Goal: Task Accomplishment & Management: Manage account settings

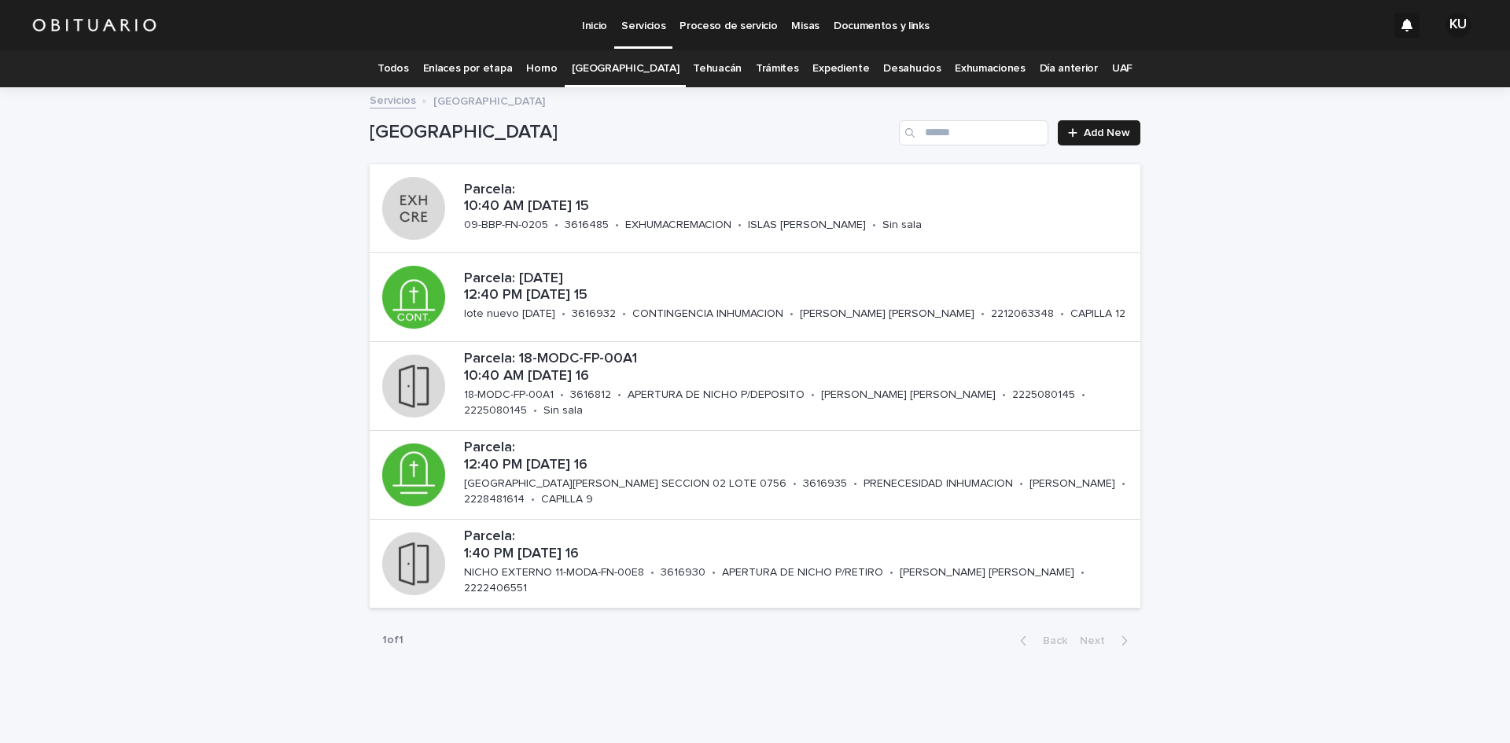
click at [408, 63] on link "Todos" at bounding box center [392, 68] width 31 height 37
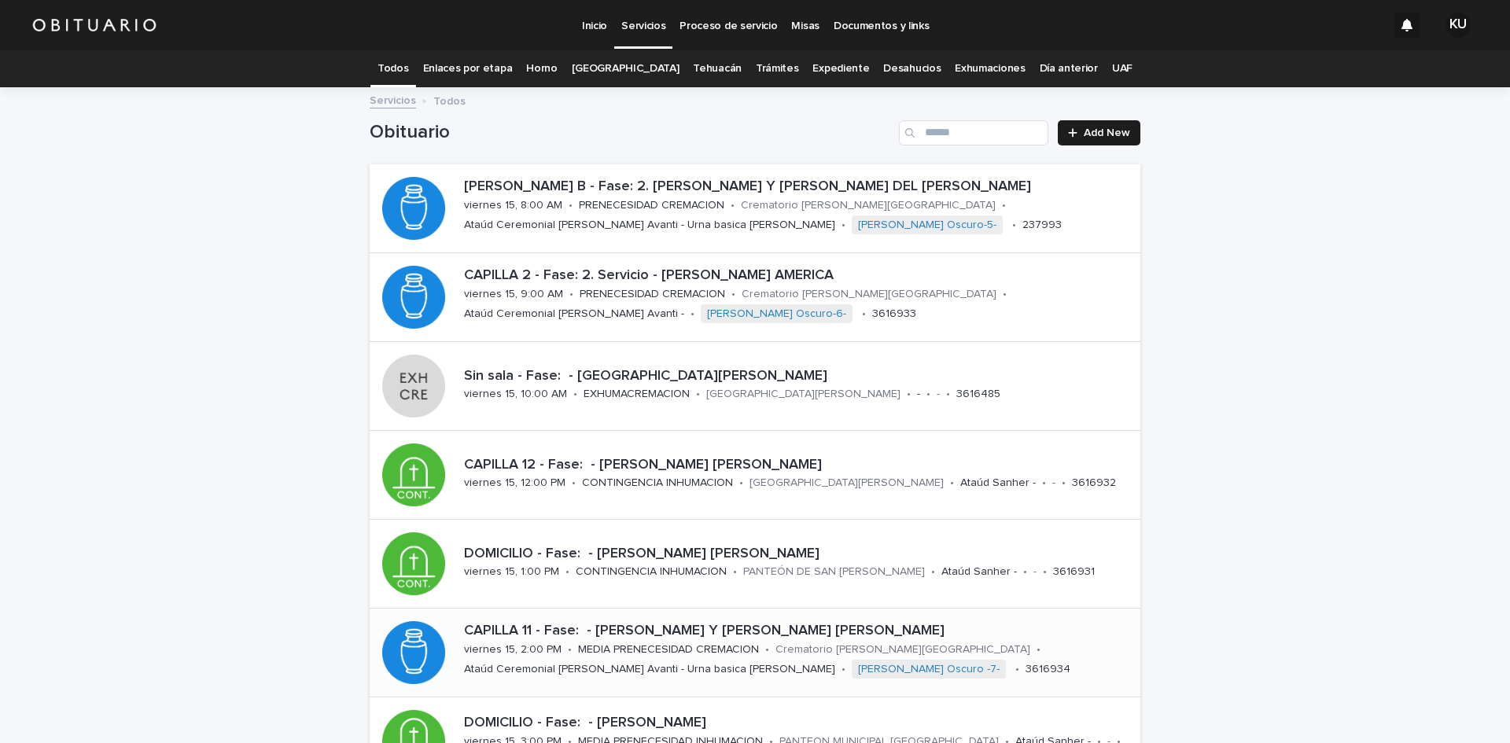
click at [615, 632] on p "CAPILLA 11 - Fase: - [PERSON_NAME] Y [PERSON_NAME] [PERSON_NAME]" at bounding box center [799, 631] width 670 height 17
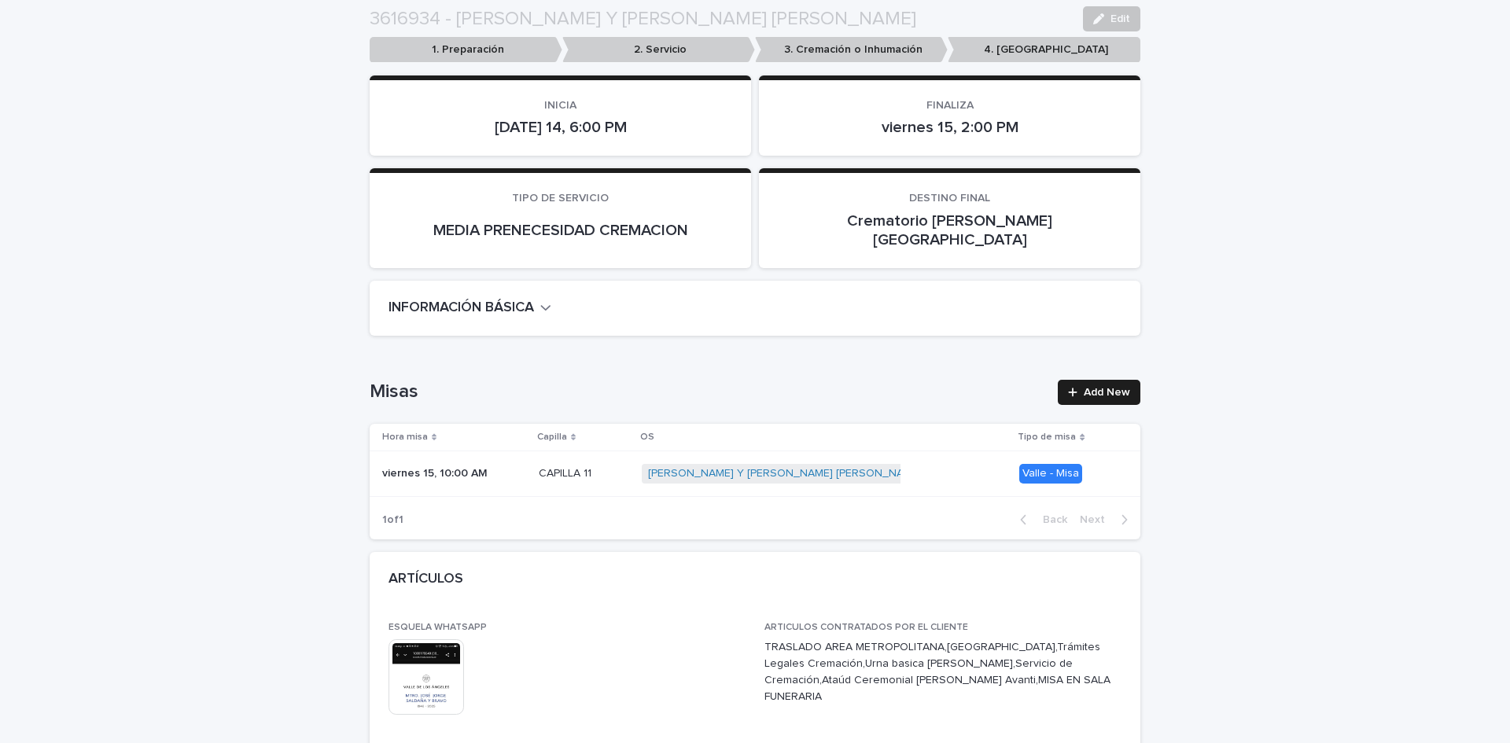
scroll to position [253, 0]
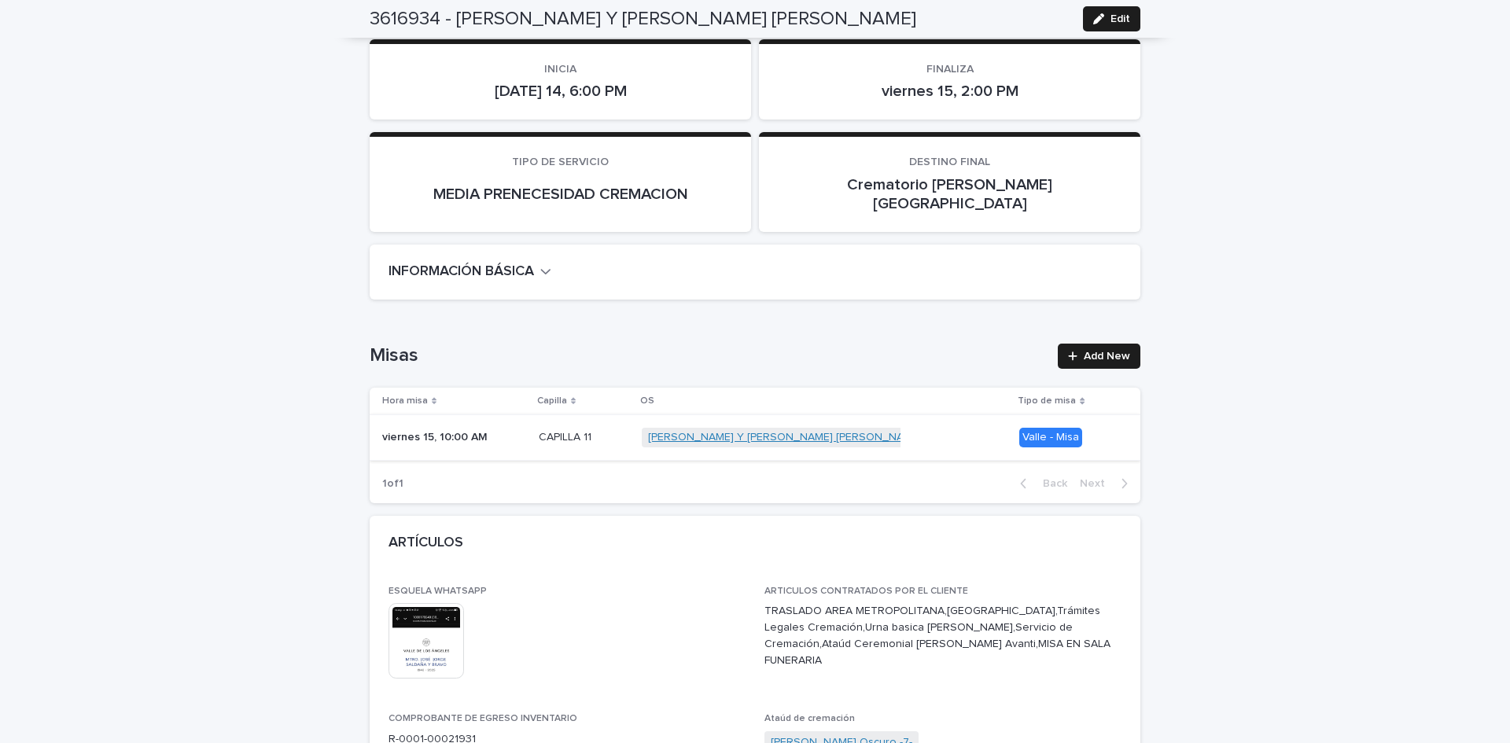
click at [800, 431] on link "[PERSON_NAME] Y [PERSON_NAME] [PERSON_NAME]" at bounding box center [785, 437] width 274 height 13
click at [835, 421] on div "[PERSON_NAME] Y [PERSON_NAME] [PERSON_NAME] + 0" at bounding box center [824, 437] width 365 height 32
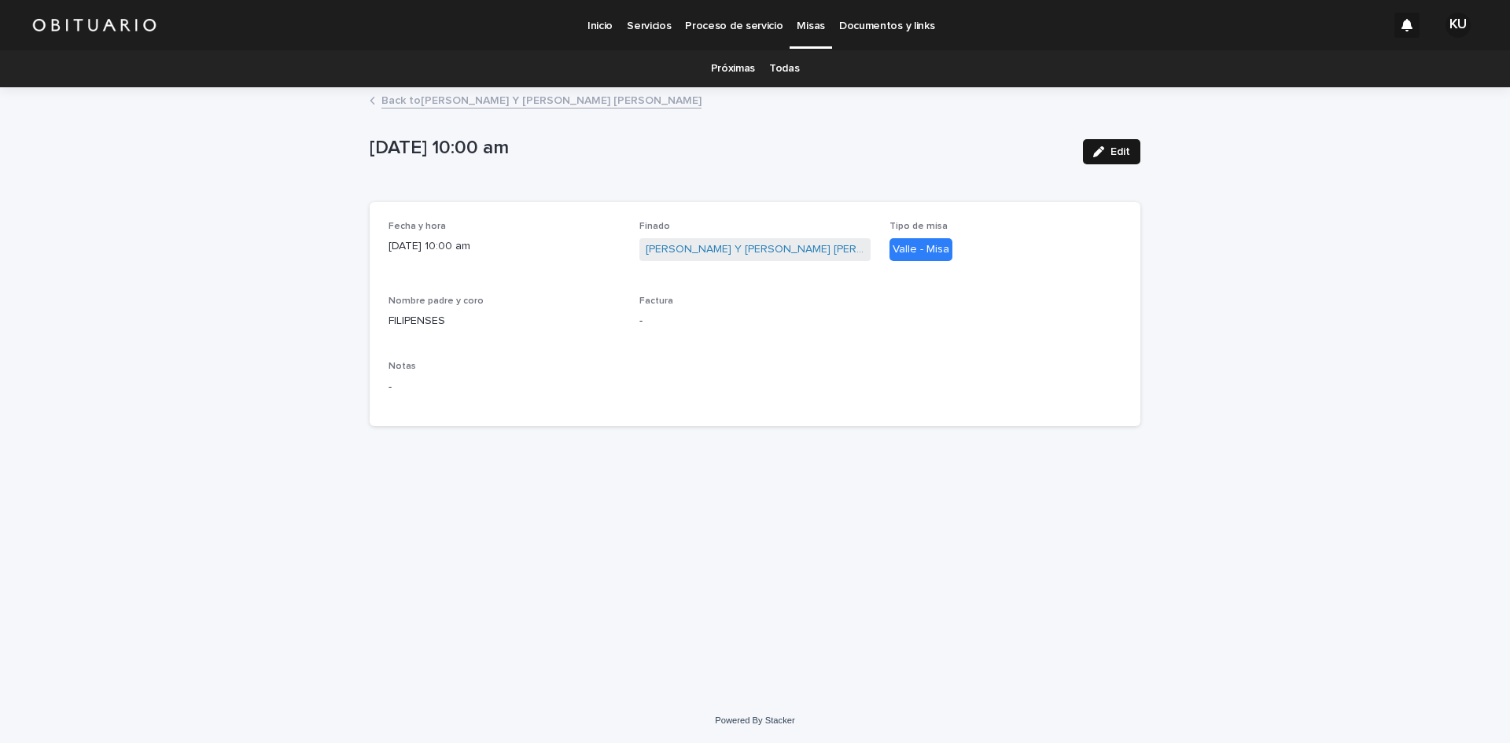
click at [1115, 152] on span "Edit" at bounding box center [1120, 151] width 20 height 11
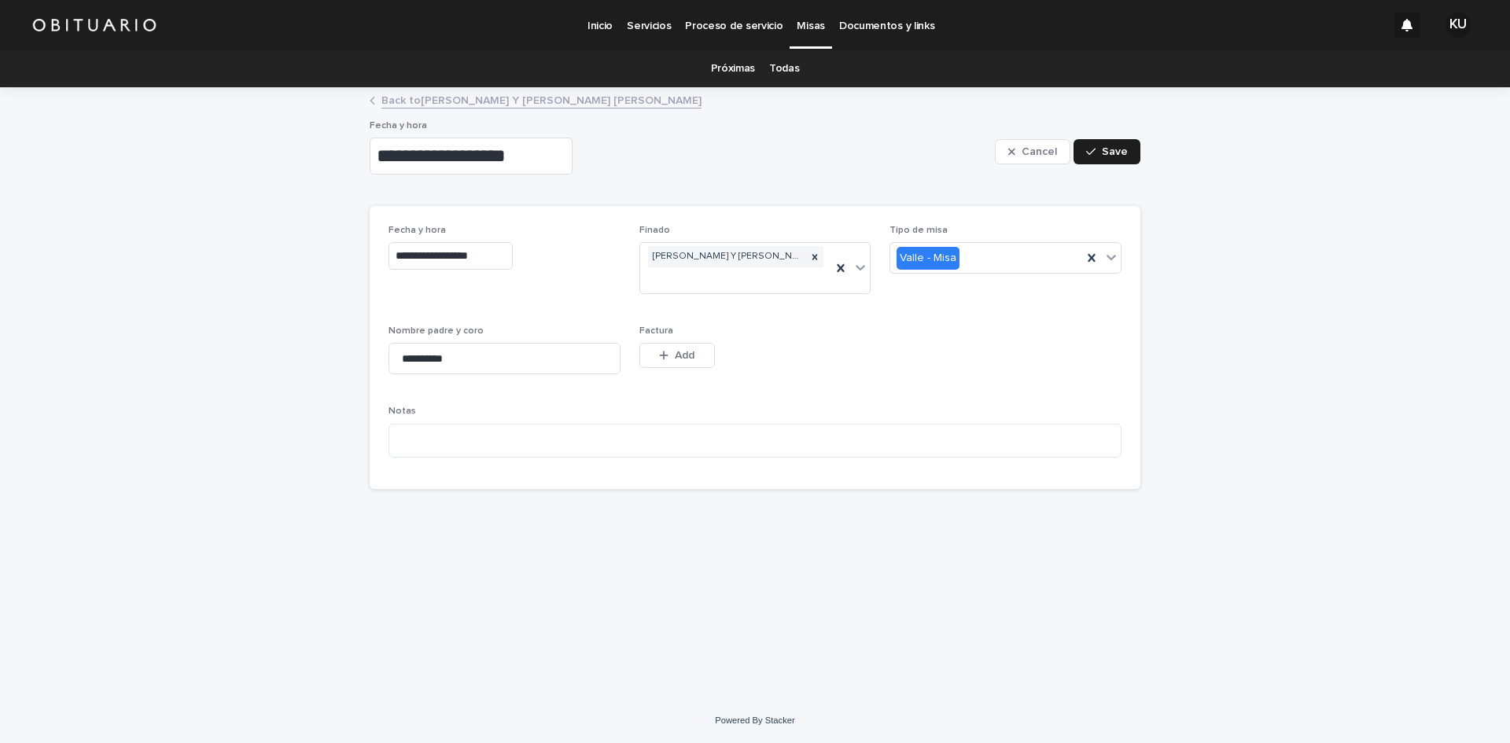
click at [510, 170] on input "**********" at bounding box center [471, 156] width 203 height 37
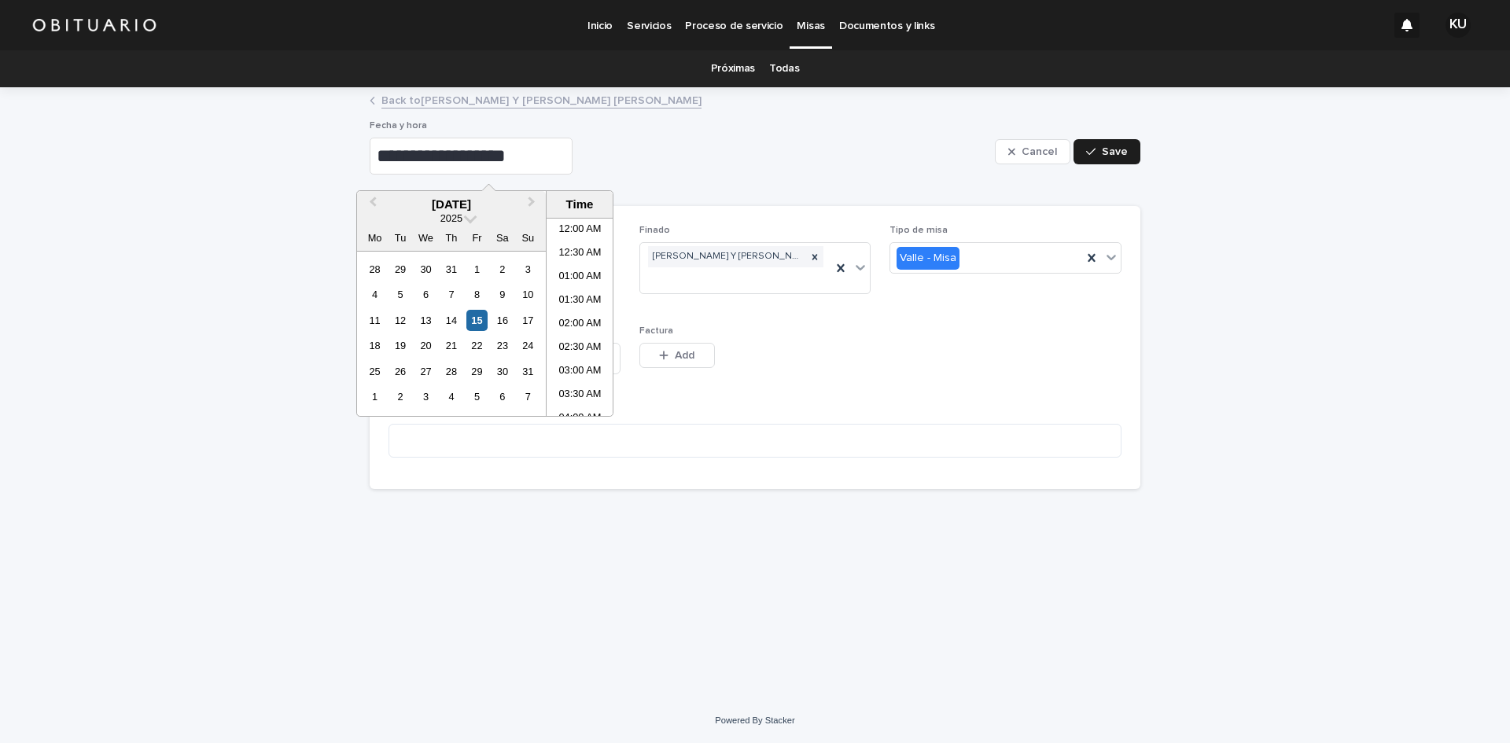
scroll to position [385, 0]
click at [580, 339] on li "10:30 AM" at bounding box center [579, 341] width 67 height 24
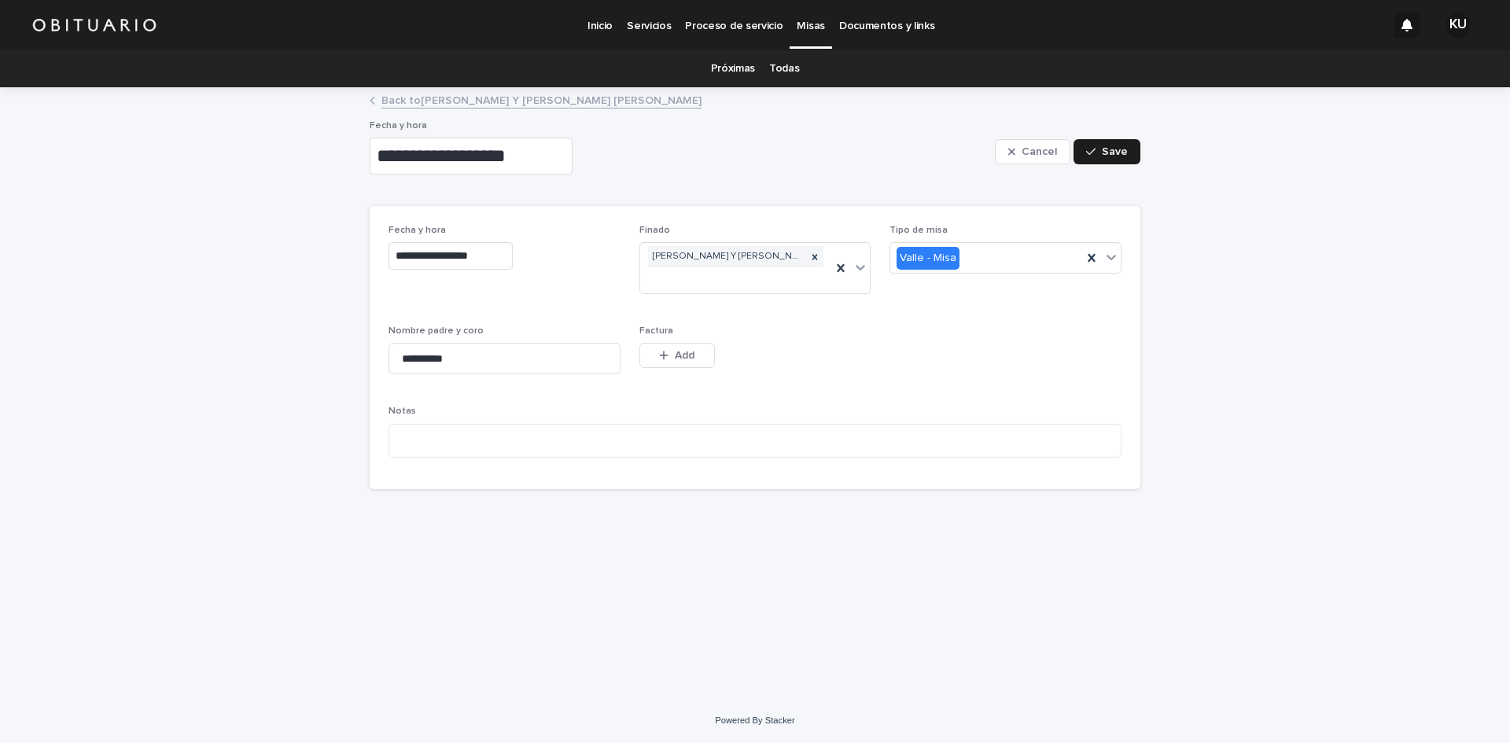
type input "**********"
click at [1110, 147] on span "Save" at bounding box center [1115, 151] width 26 height 11
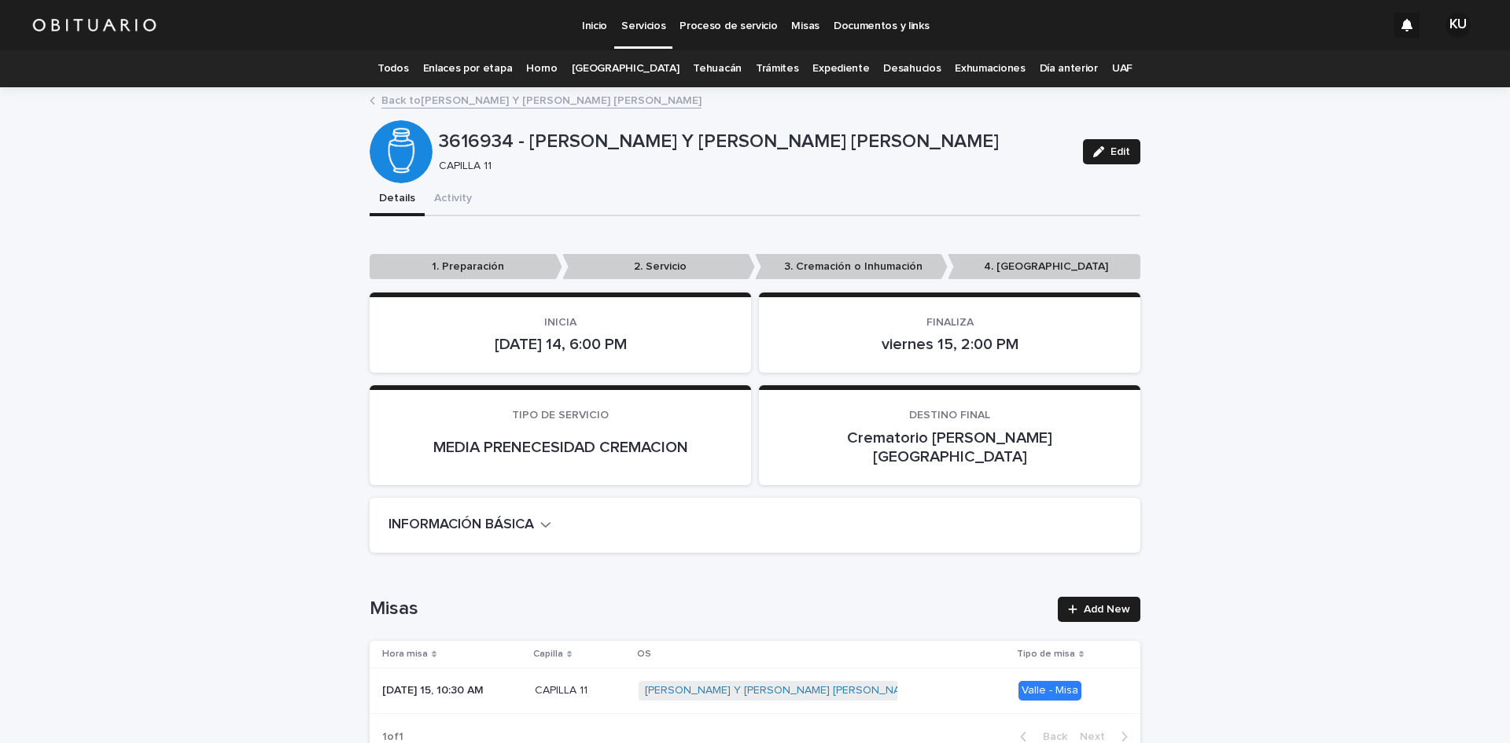
click at [759, 64] on link "Trámites" at bounding box center [777, 68] width 43 height 37
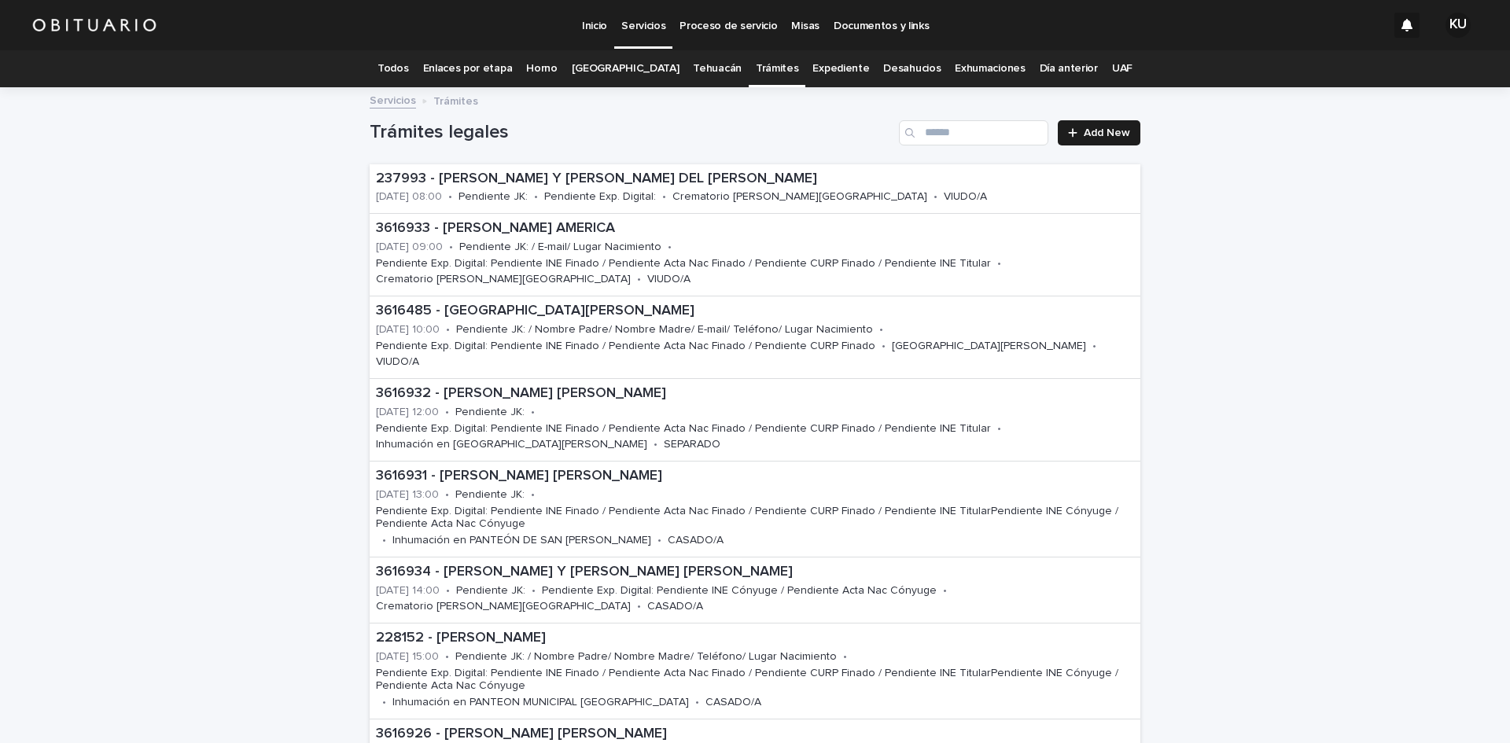
click at [404, 59] on link "Todos" at bounding box center [392, 68] width 31 height 37
